Goal: Task Accomplishment & Management: Use online tool/utility

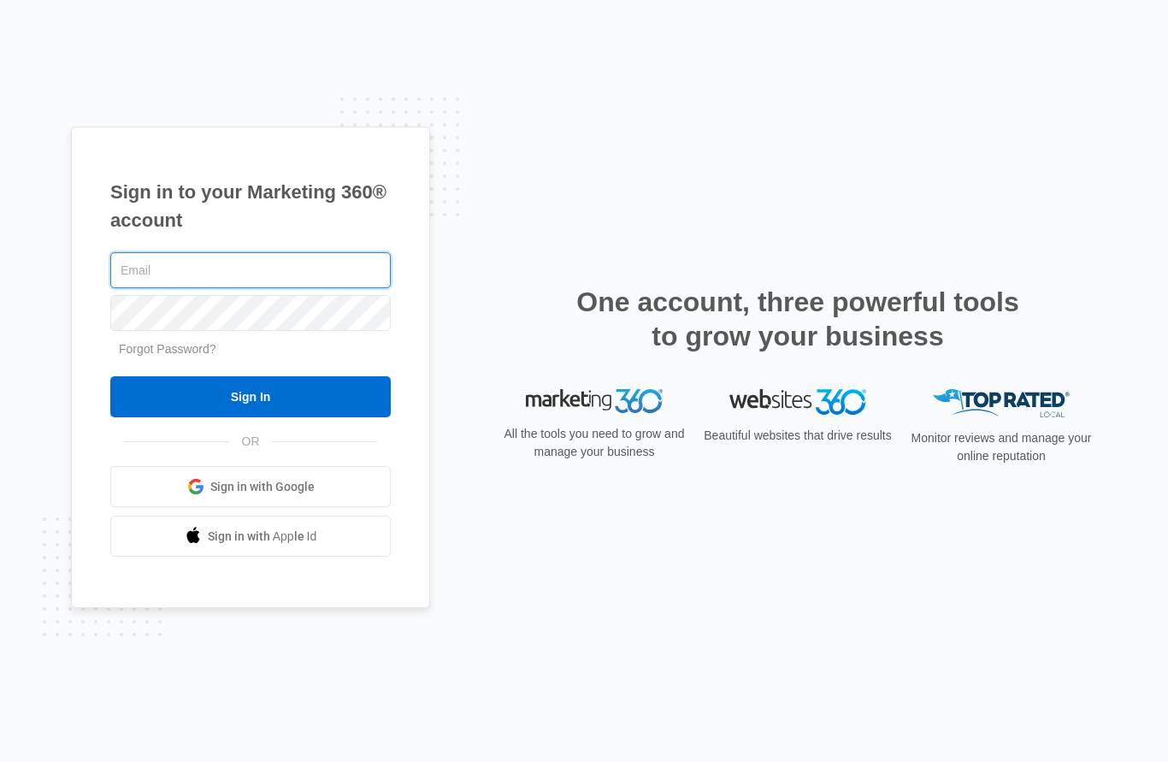
type input "[PERSON_NAME][EMAIL_ADDRESS][DOMAIN_NAME]"
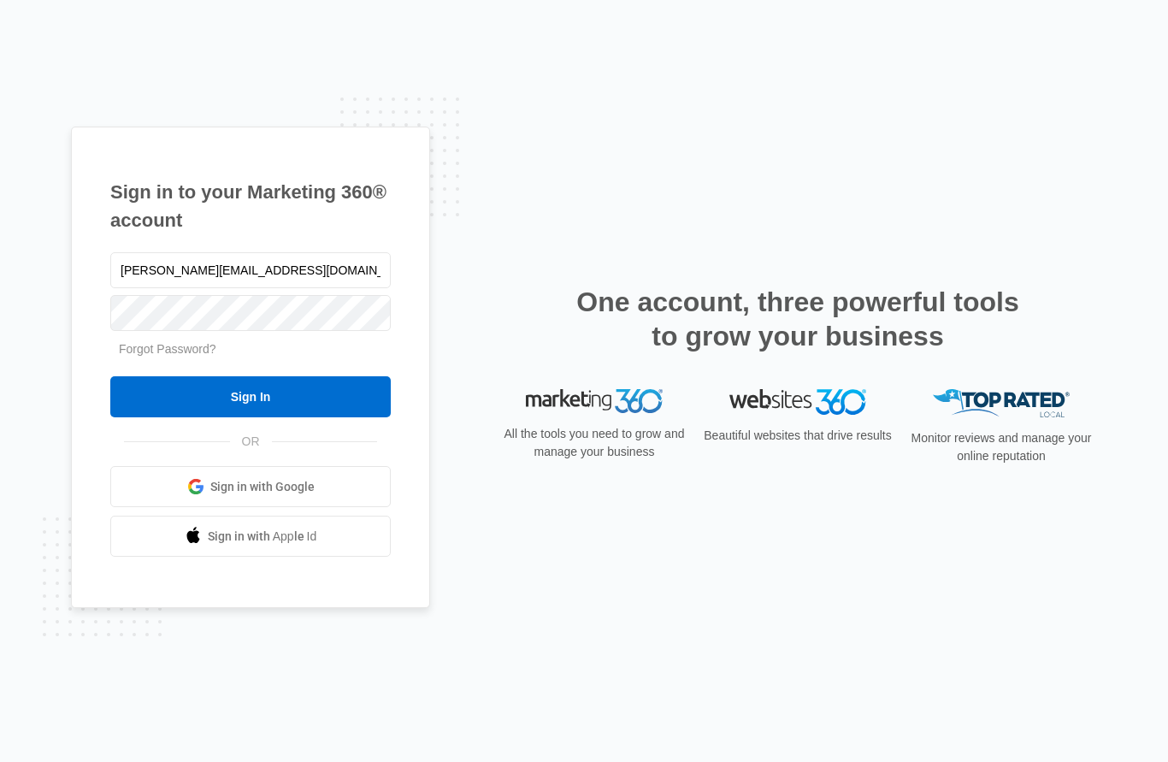
click at [251, 417] on input "Sign In" at bounding box center [250, 396] width 280 height 41
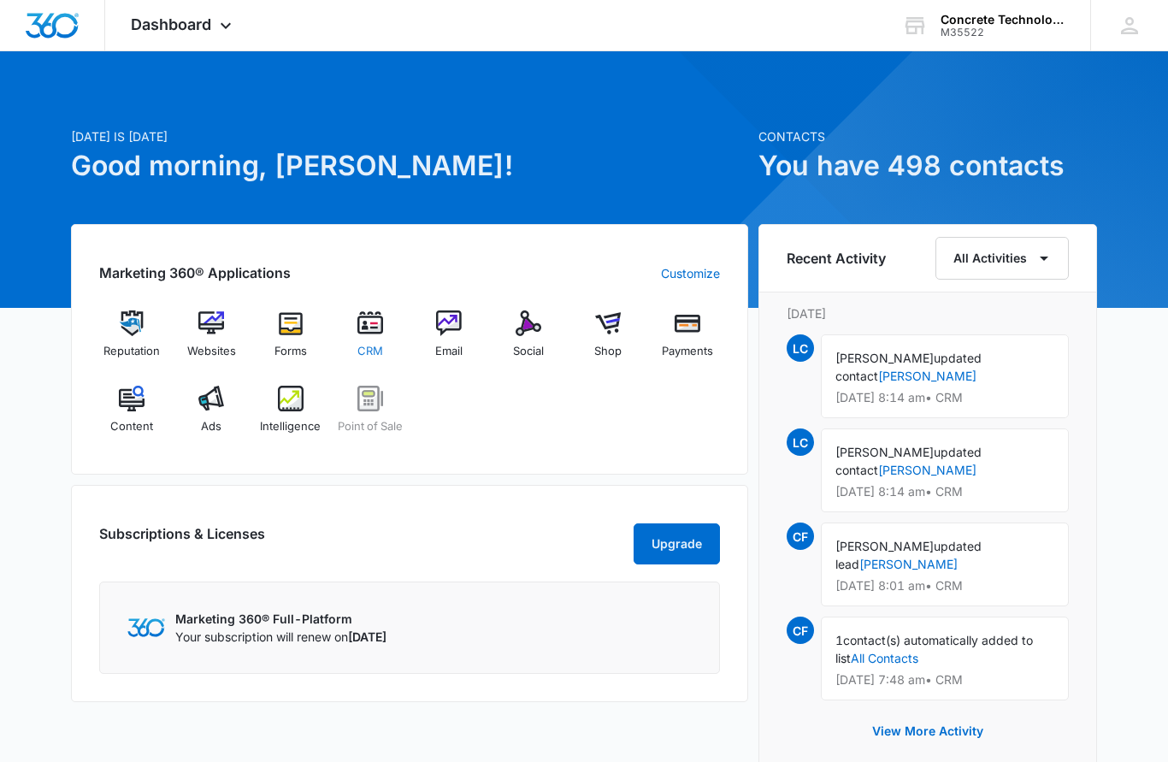
click at [362, 333] on img at bounding box center [370, 323] width 26 height 26
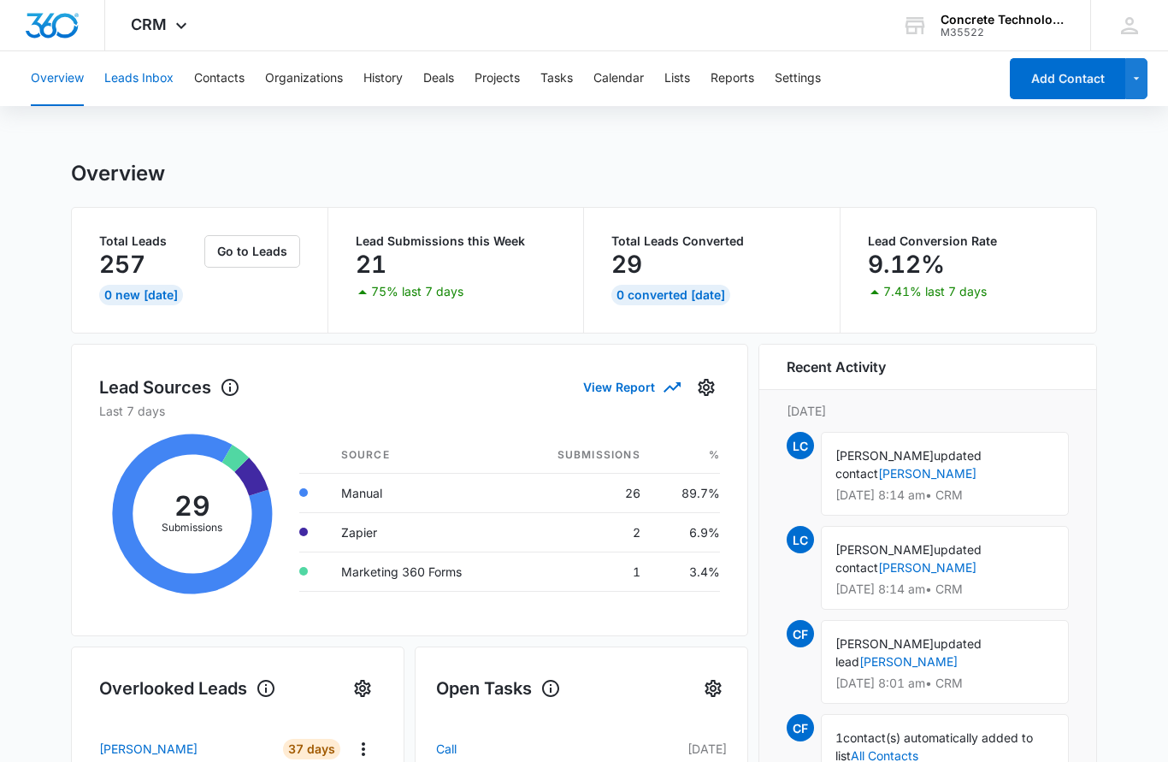
click at [134, 86] on button "Leads Inbox" at bounding box center [138, 78] width 69 height 55
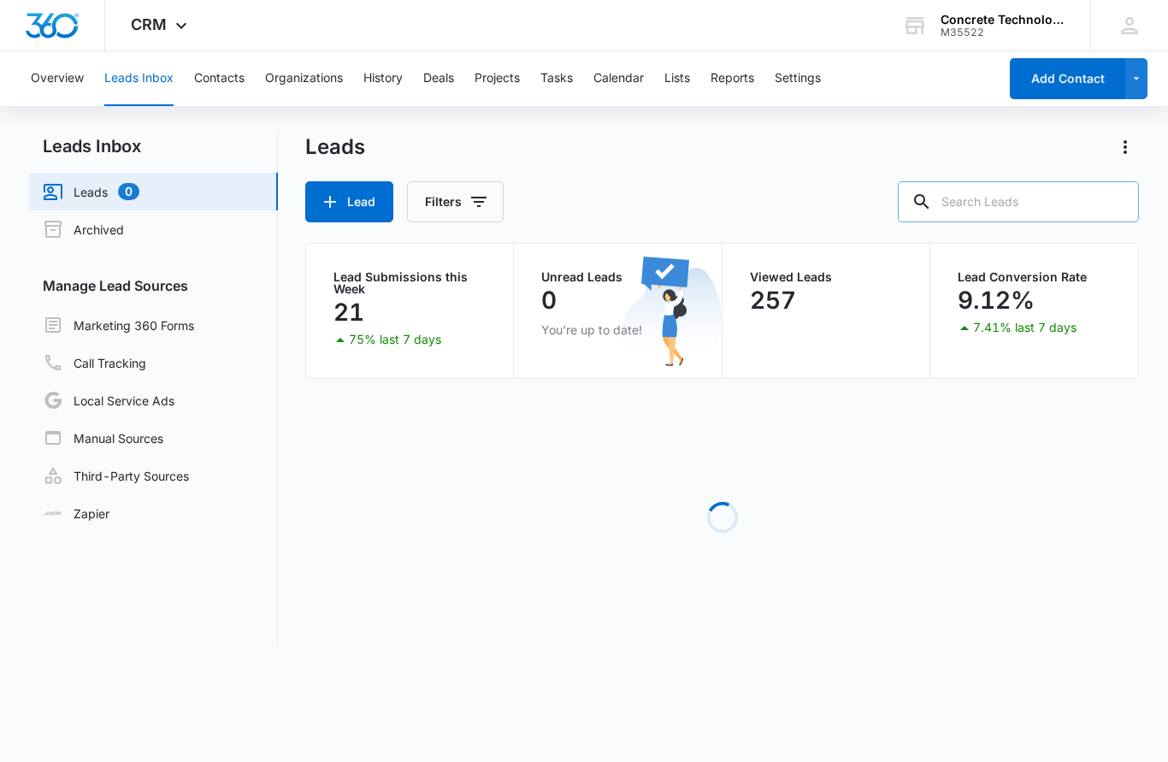
click at [996, 207] on input "text" at bounding box center [1018, 201] width 241 height 41
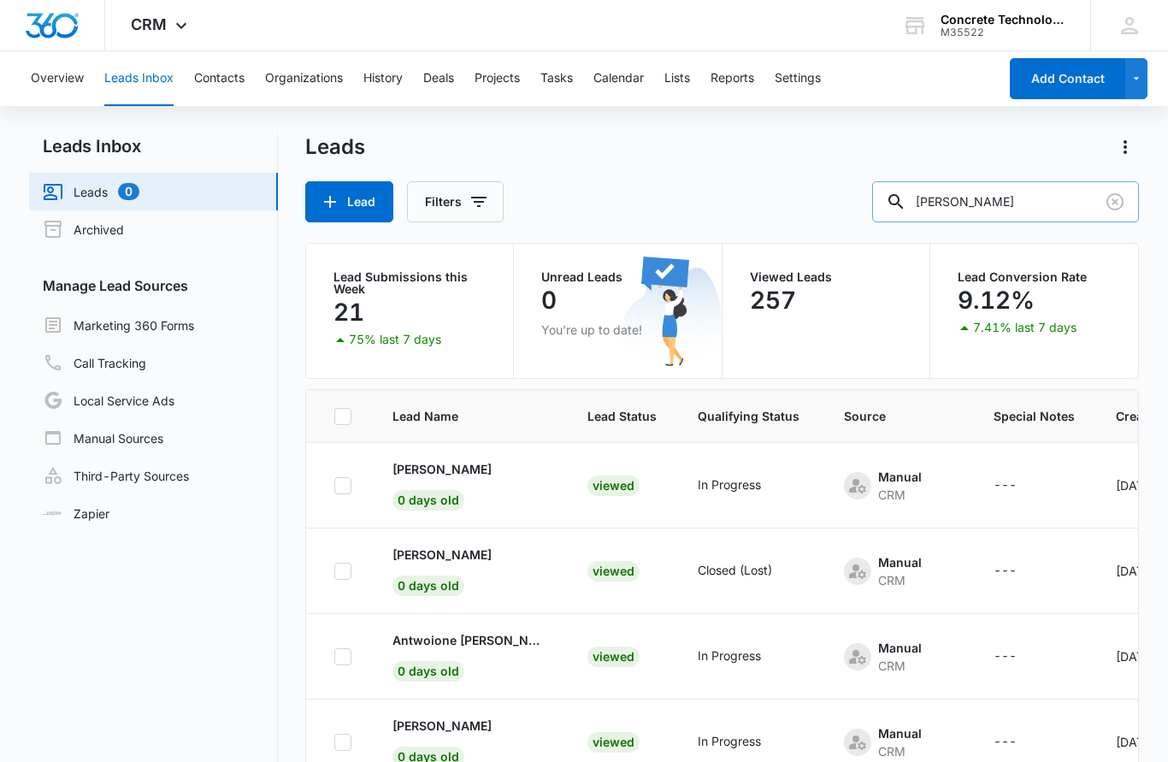
type input "Chad Christner"
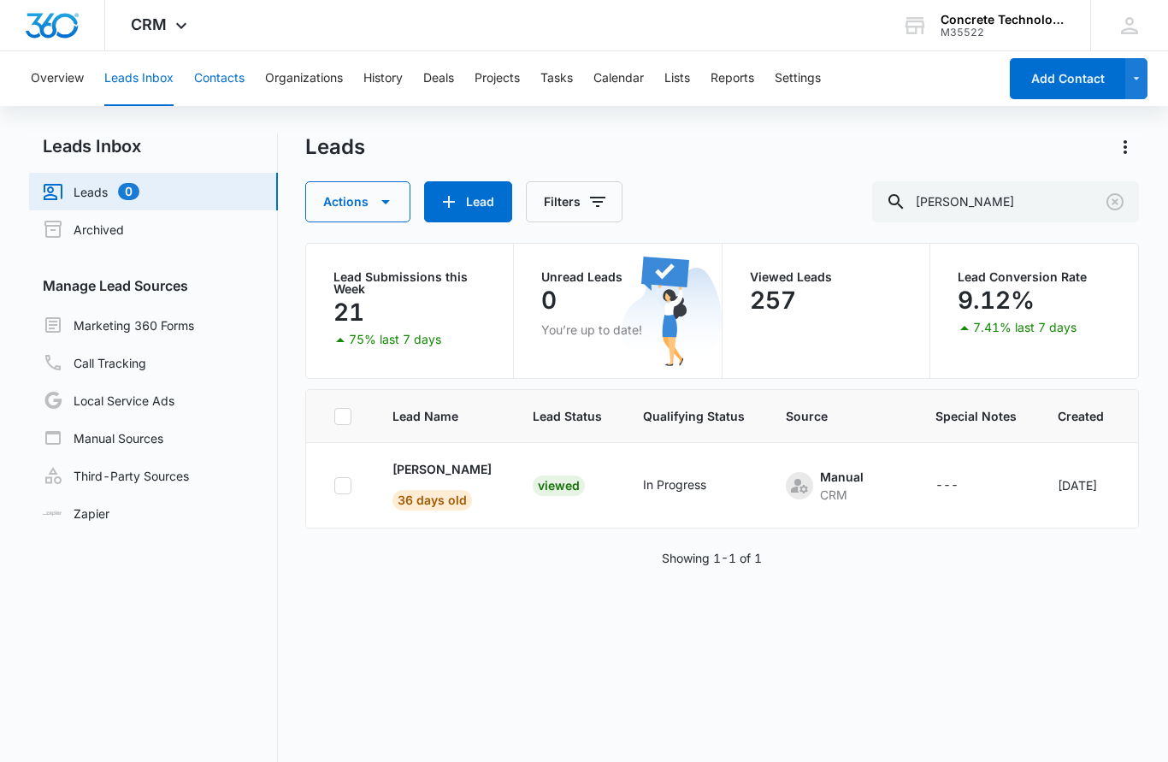
click at [207, 86] on button "Contacts" at bounding box center [219, 78] width 50 height 55
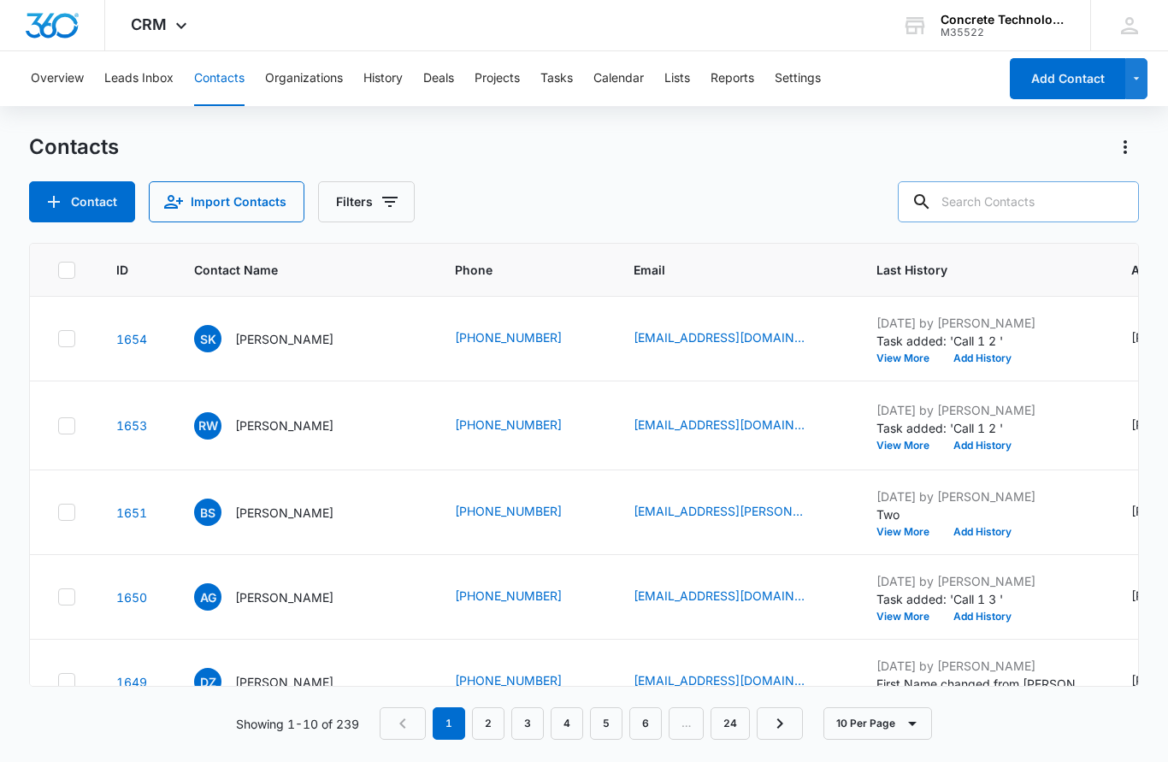
click at [1024, 207] on input "text" at bounding box center [1018, 201] width 241 height 41
type input "chad Christner"
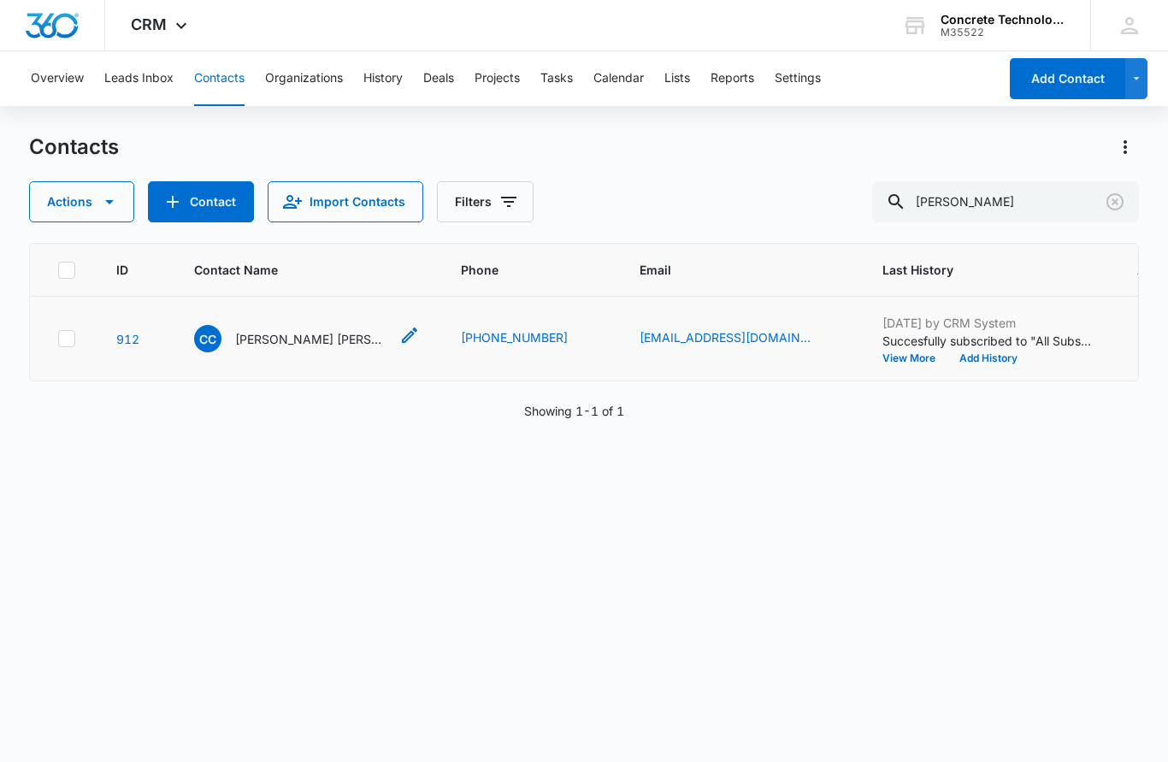
click at [264, 344] on p "Chad Chad Cervantes Cervantes" at bounding box center [312, 339] width 154 height 18
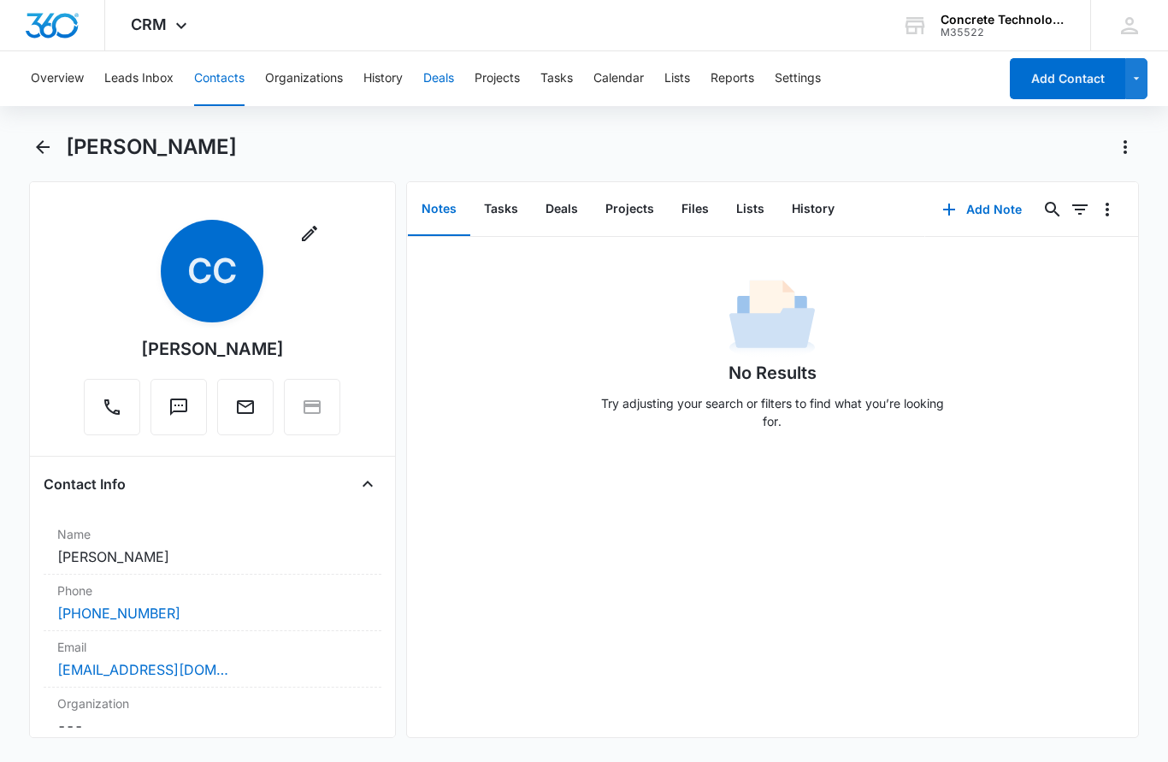
click at [445, 87] on button "Deals" at bounding box center [438, 78] width 31 height 55
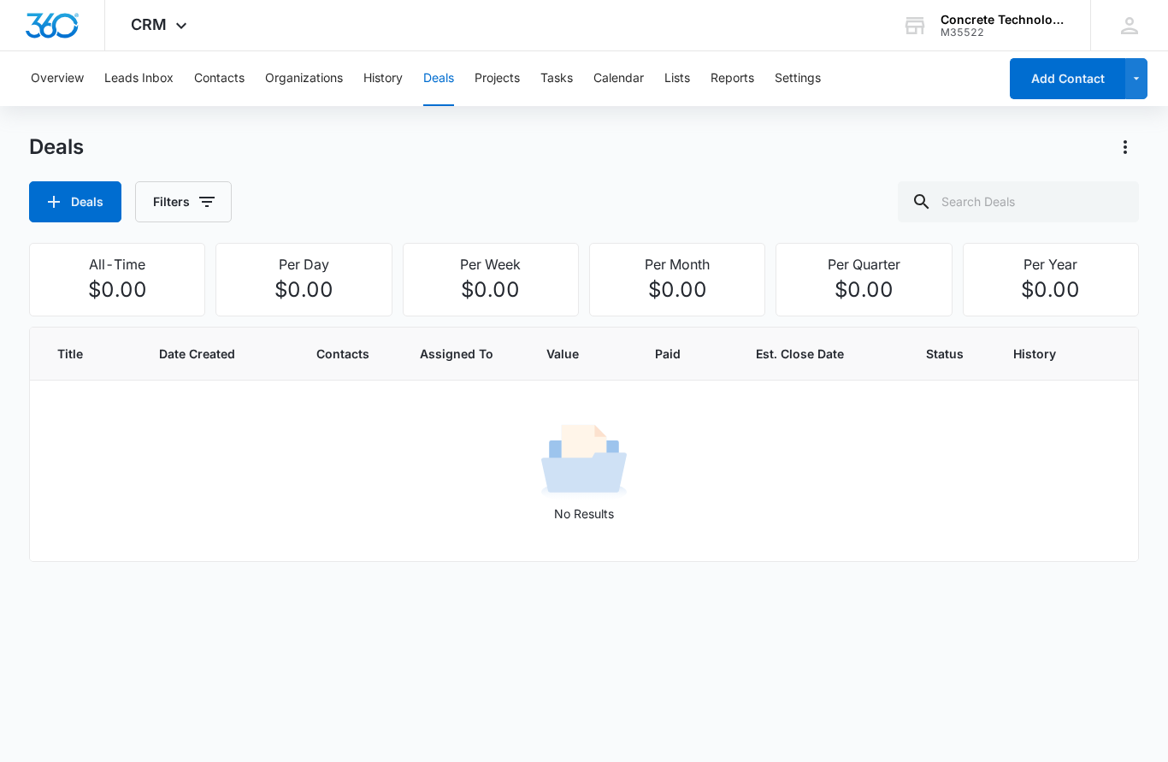
click at [593, 729] on div "Title Date Created Contacts Assigned To Value Paid Est. Close Date Status Histo…" at bounding box center [584, 528] width 1110 height 403
